Goal: Find specific page/section: Find specific page/section

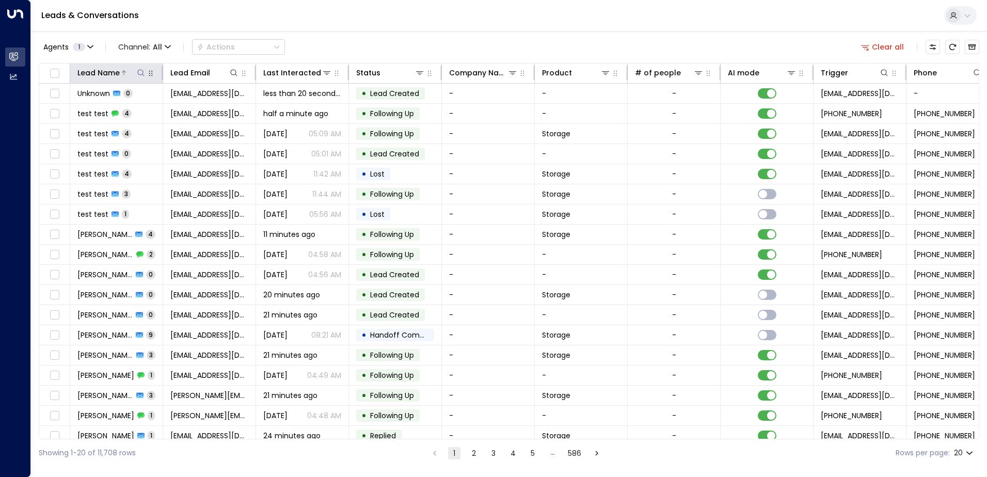
click at [139, 75] on icon at bounding box center [141, 73] width 8 height 8
type input "*********"
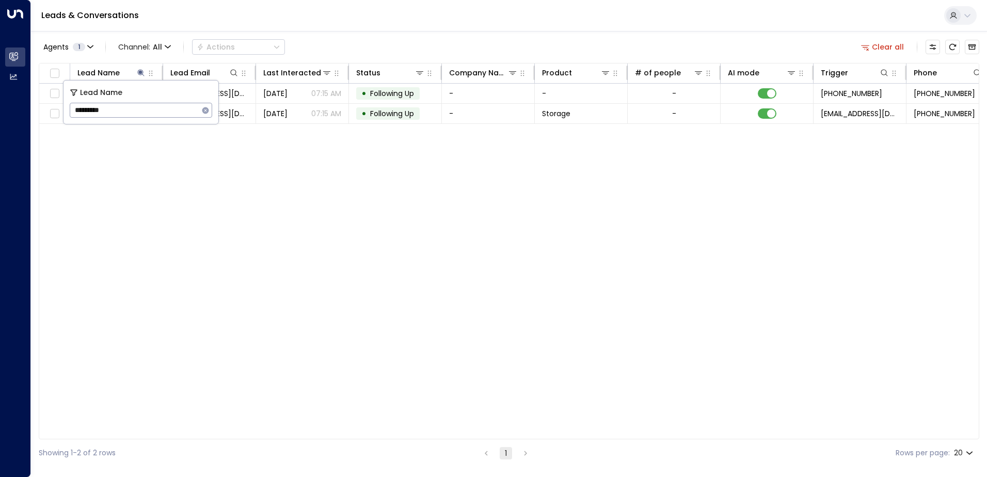
click at [264, 197] on div "Lead Name Lead Email Last Interacted Status Company Name Product # of people AI…" at bounding box center [509, 251] width 940 height 376
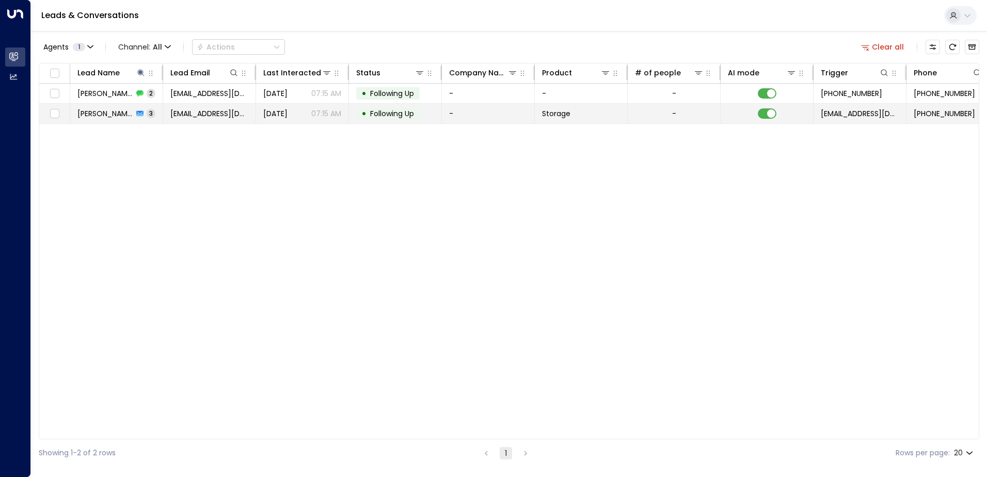
click at [110, 114] on span "[PERSON_NAME]" at bounding box center [105, 113] width 56 height 10
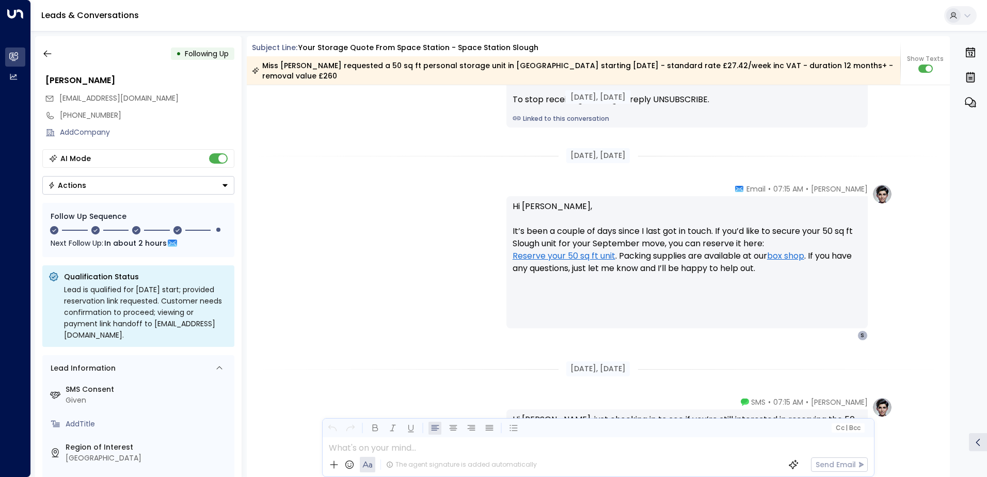
scroll to position [1345, 0]
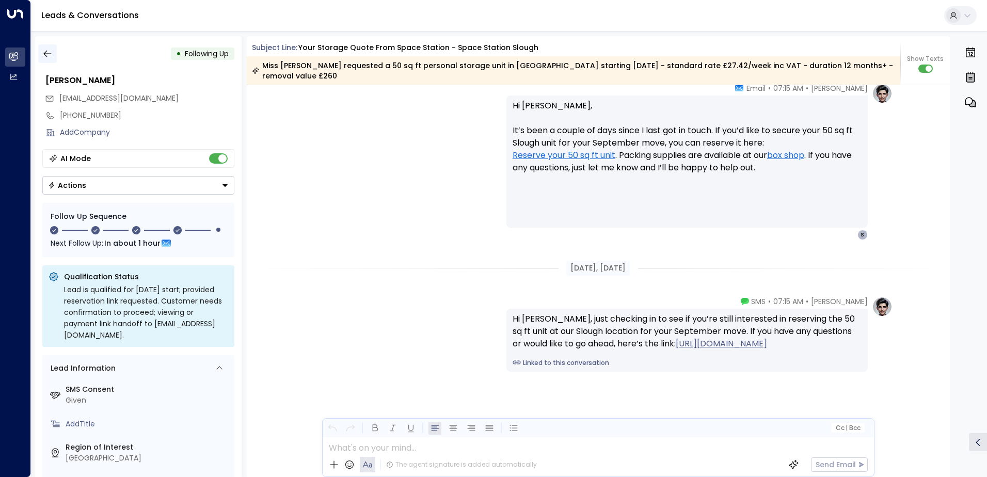
click at [48, 58] on icon "button" at bounding box center [47, 54] width 10 height 10
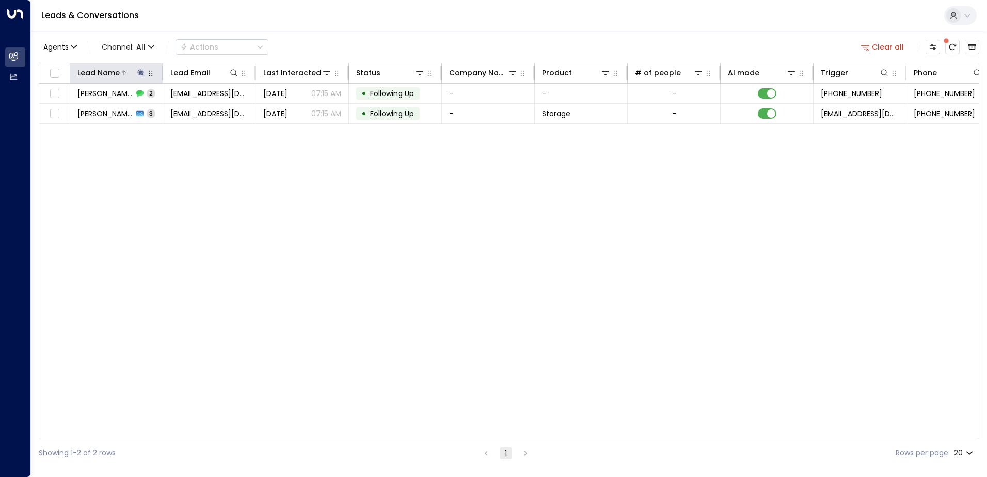
click at [138, 76] on icon at bounding box center [141, 73] width 8 height 8
drag, startPoint x: 209, startPoint y: 114, endPoint x: 190, endPoint y: 110, distance: 18.4
click at [209, 113] on icon "button" at bounding box center [205, 110] width 8 height 8
click at [187, 110] on input "text" at bounding box center [141, 110] width 142 height 19
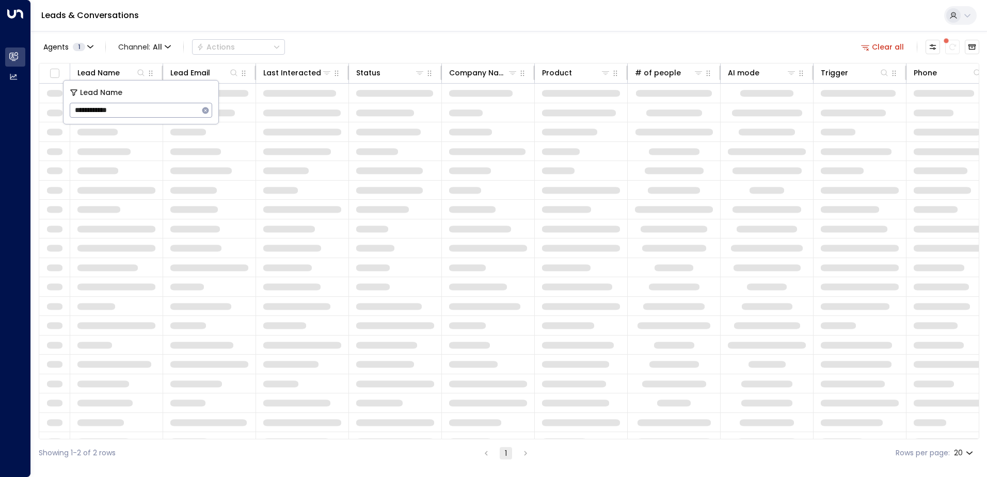
type input "**********"
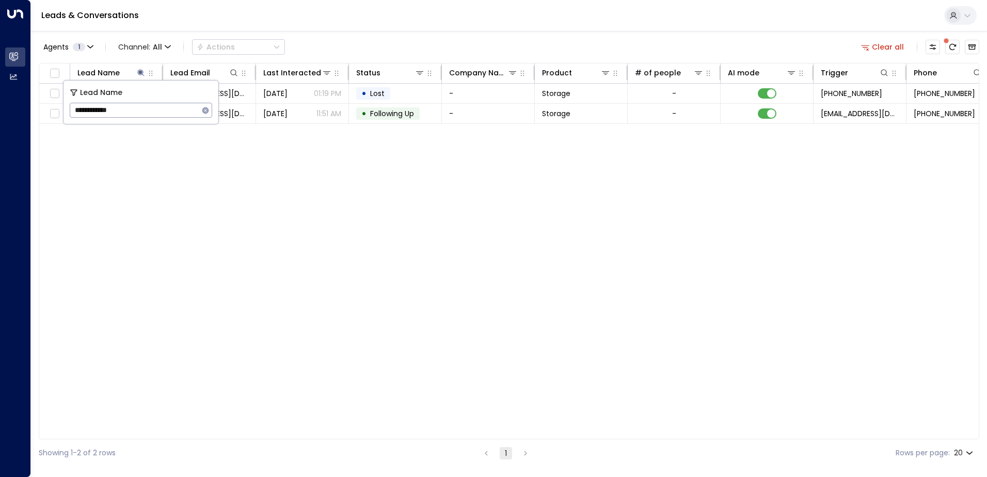
drag, startPoint x: 327, startPoint y: 244, endPoint x: 319, endPoint y: 221, distance: 24.7
click at [327, 244] on div "Lead Name Lead Email Last Interacted Status Company Name Product # of people AI…" at bounding box center [509, 251] width 940 height 376
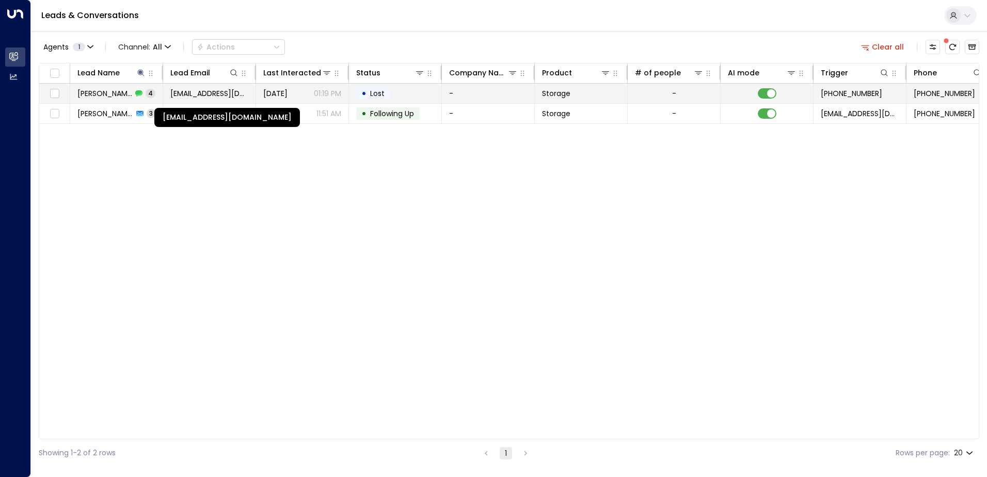
click at [178, 97] on span "[EMAIL_ADDRESS][DOMAIN_NAME]" at bounding box center [209, 93] width 78 height 10
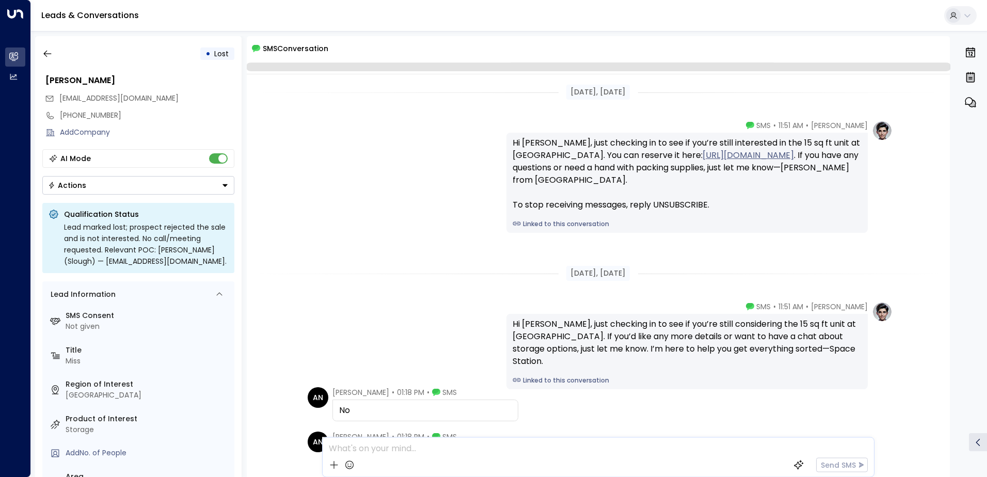
scroll to position [92, 0]
